Goal: Navigation & Orientation: Find specific page/section

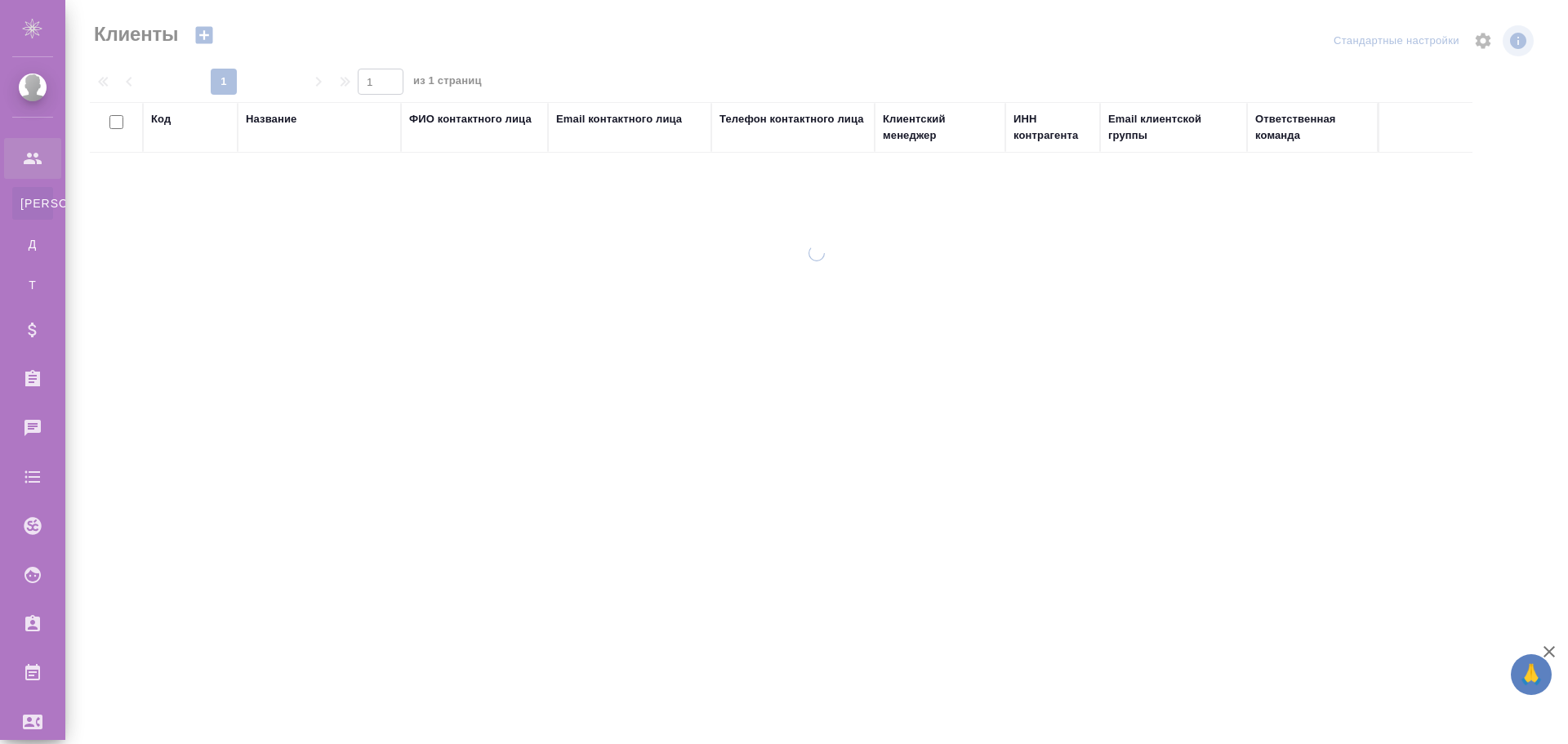
select select "RU"
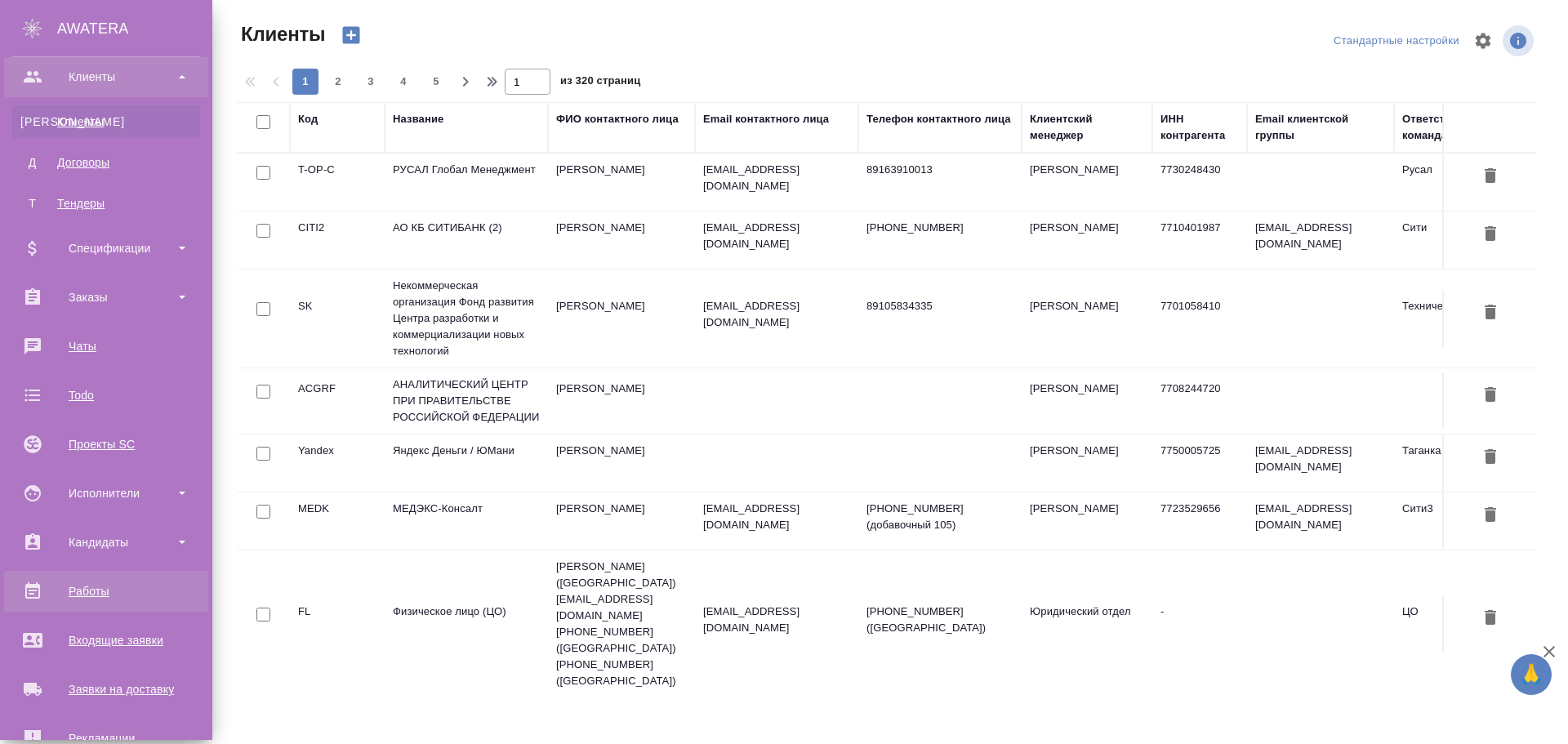
scroll to position [245, 0]
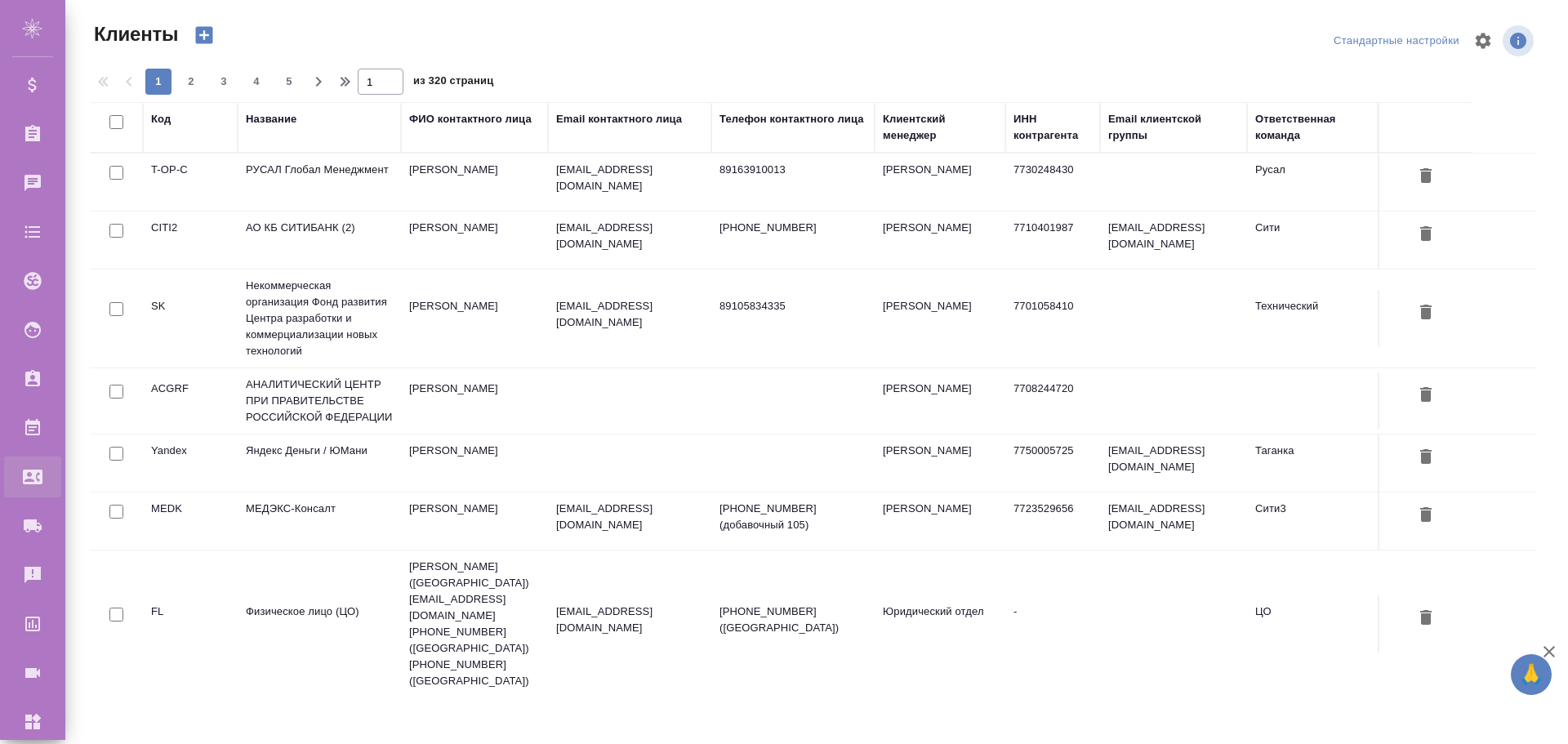
click at [33, 480] on div "Входящие заявки" at bounding box center [12, 477] width 41 height 25
select select "RU"
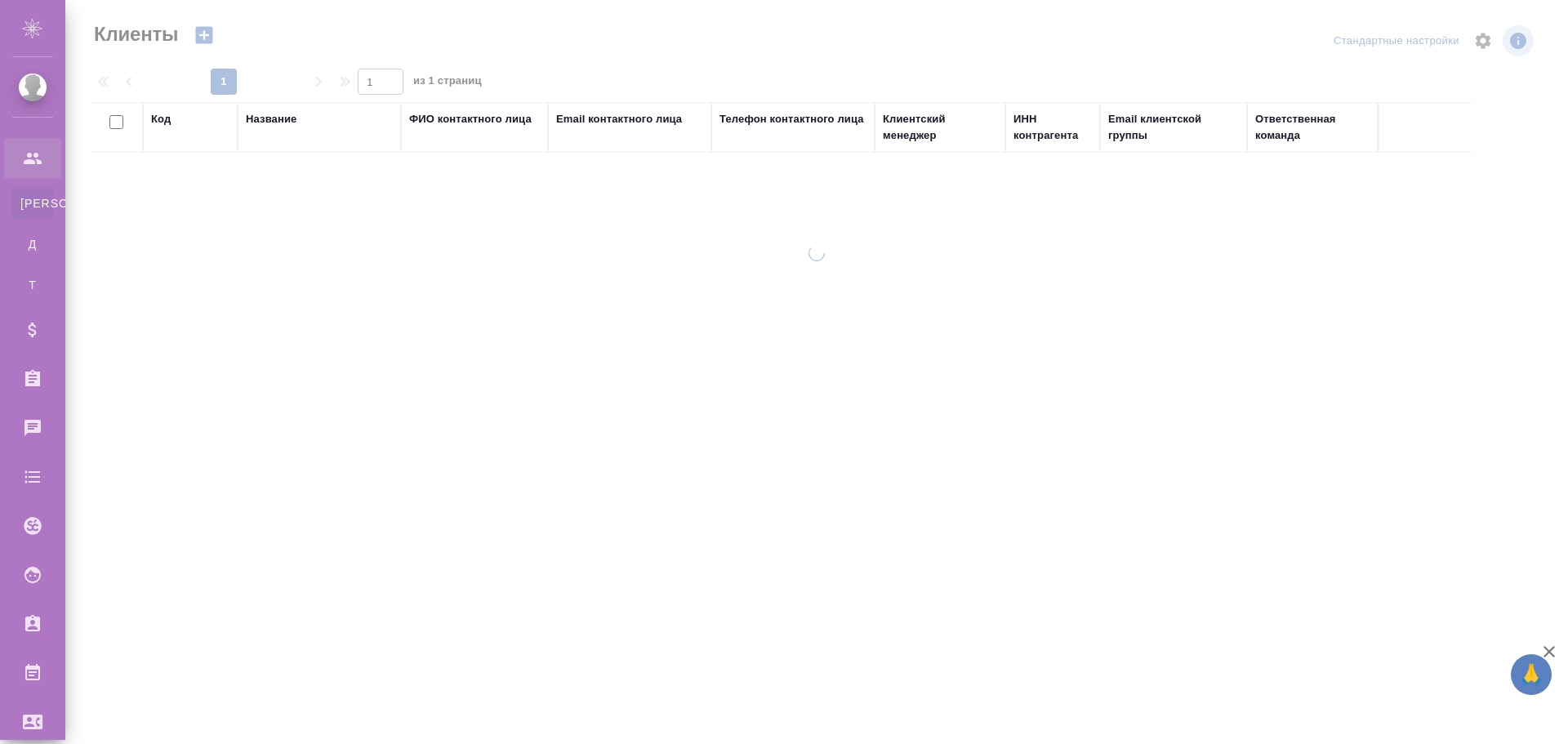
select select "RU"
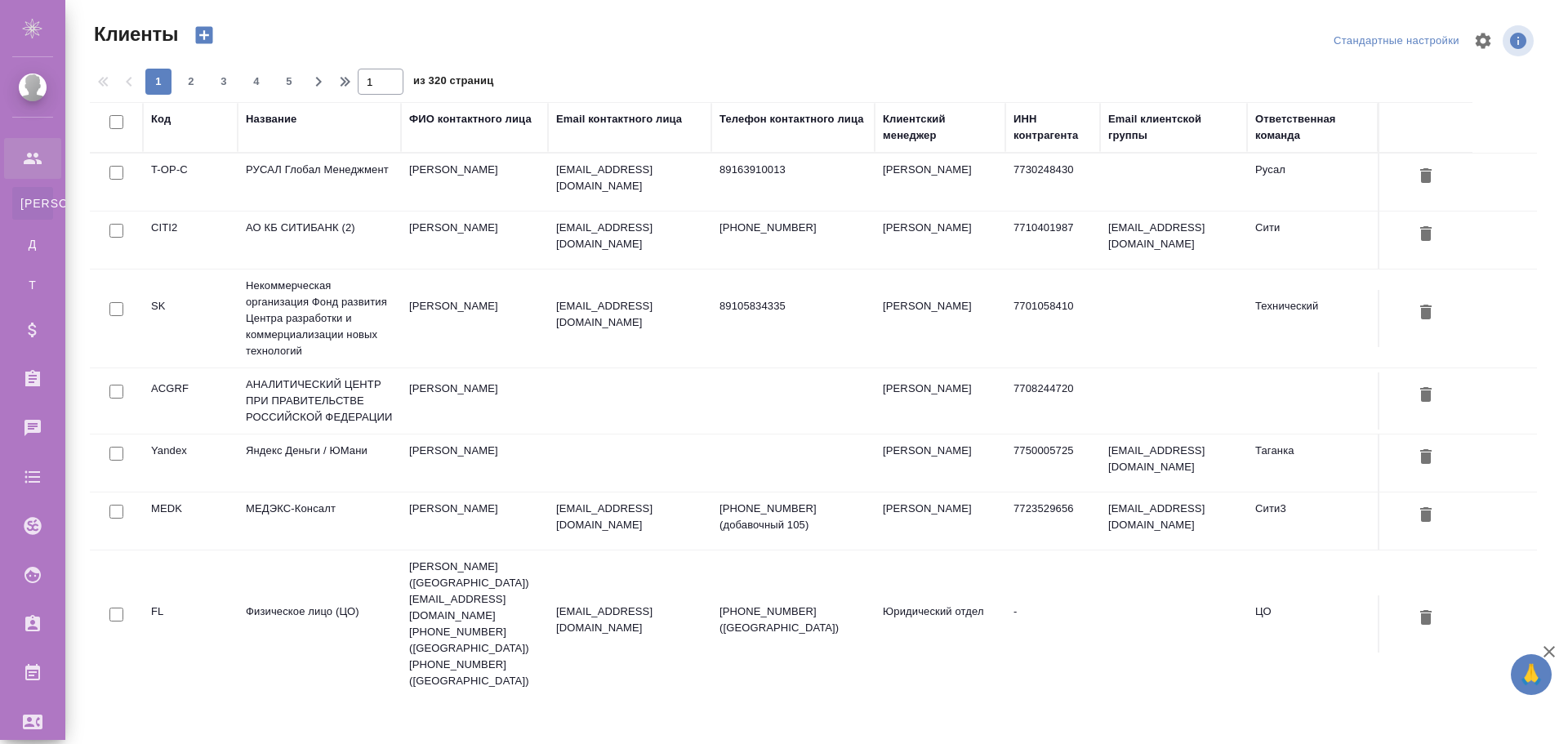
click at [206, 26] on icon "button" at bounding box center [204, 36] width 23 height 23
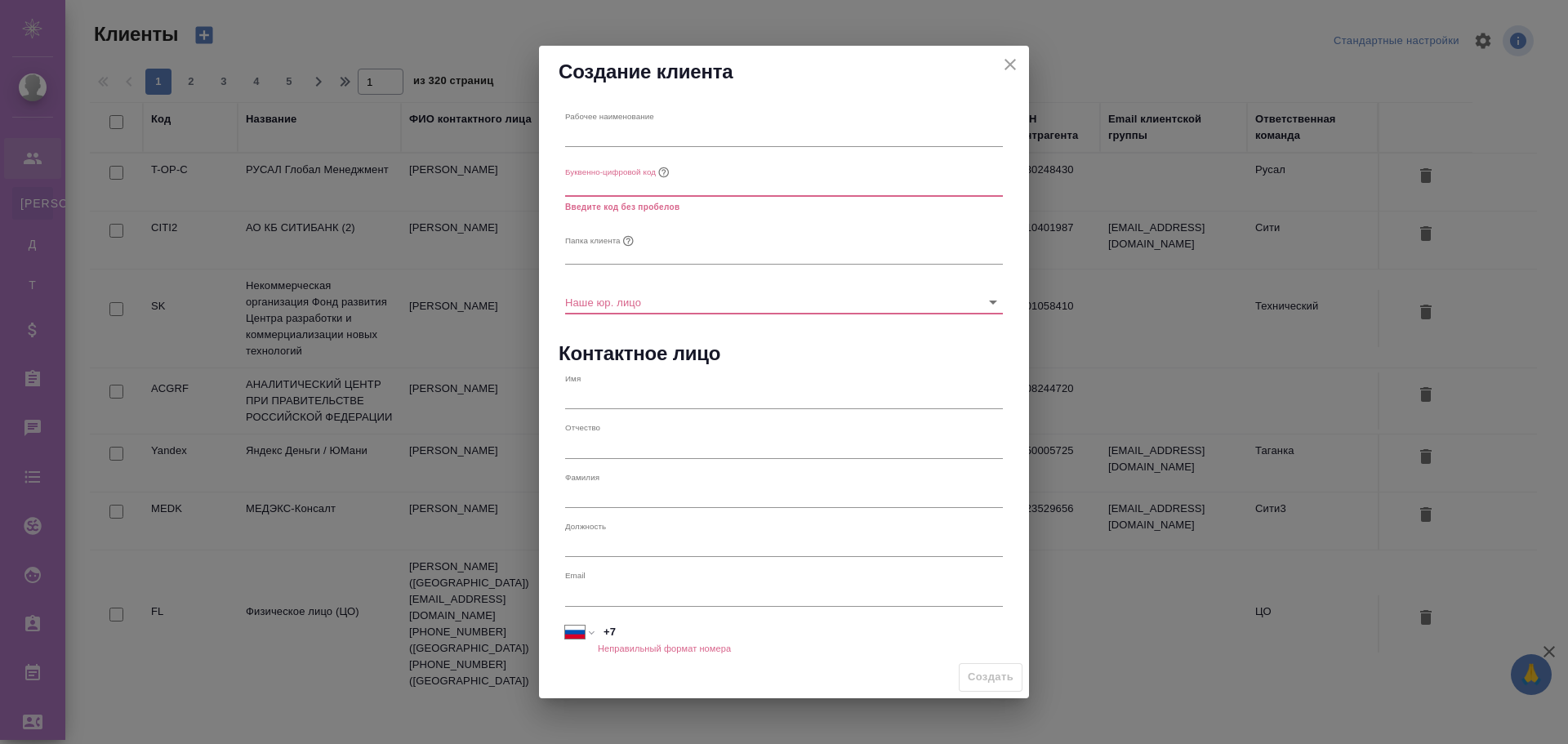
click at [1011, 65] on icon "close" at bounding box center [1010, 64] width 12 height 12
